Goal: Information Seeking & Learning: Understand process/instructions

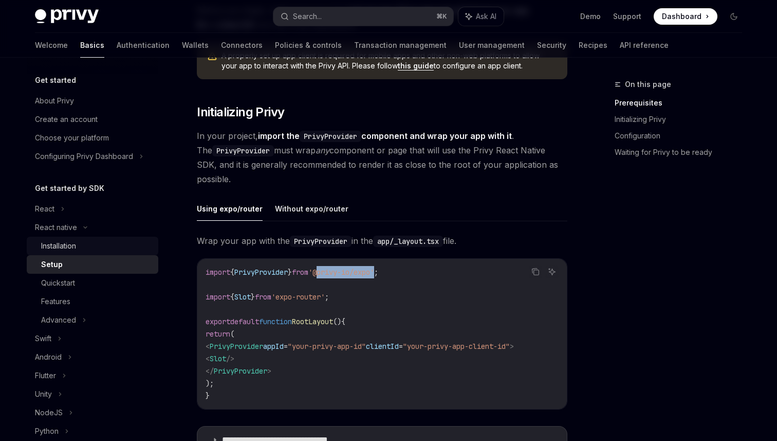
scroll to position [143, 0]
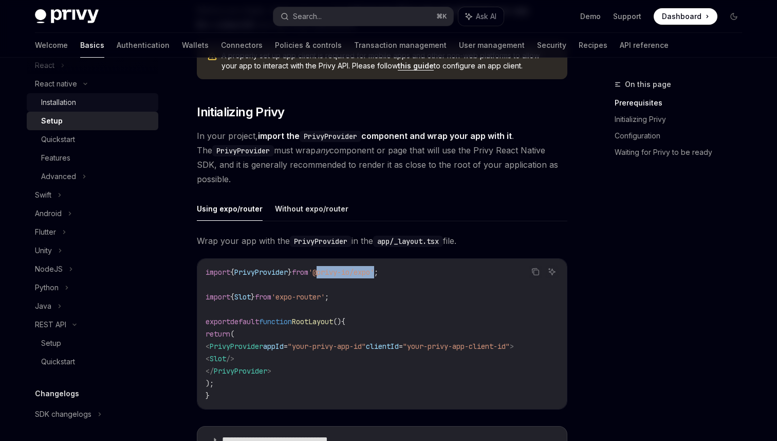
click at [81, 103] on div "Installation" at bounding box center [96, 102] width 111 height 12
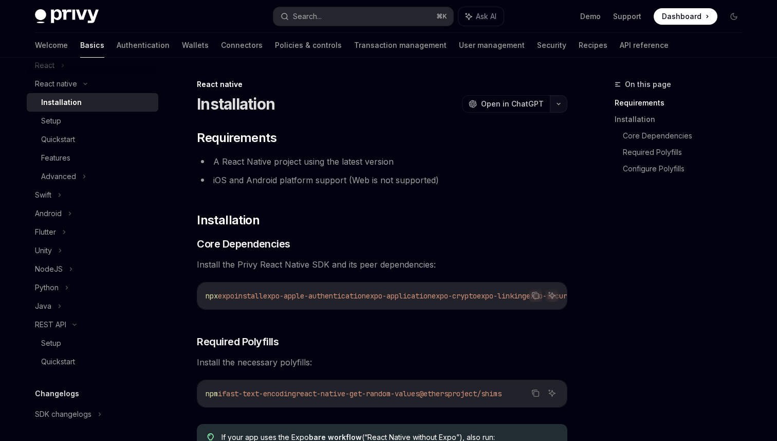
click at [561, 103] on icon "button" at bounding box center [559, 104] width 12 height 4
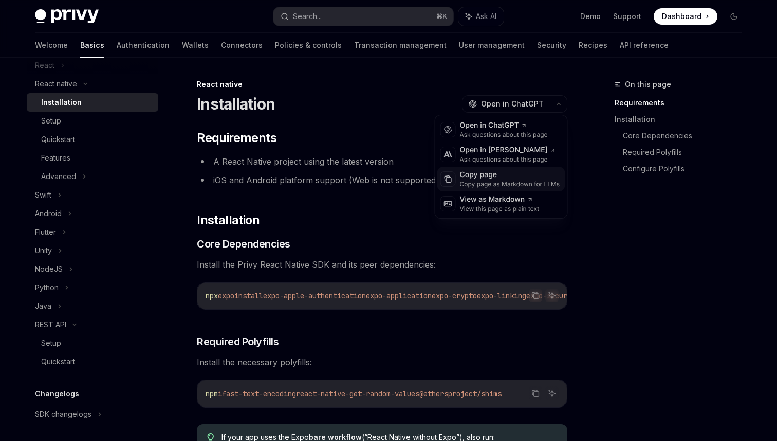
click at [487, 177] on div "Copy page" at bounding box center [510, 175] width 100 height 10
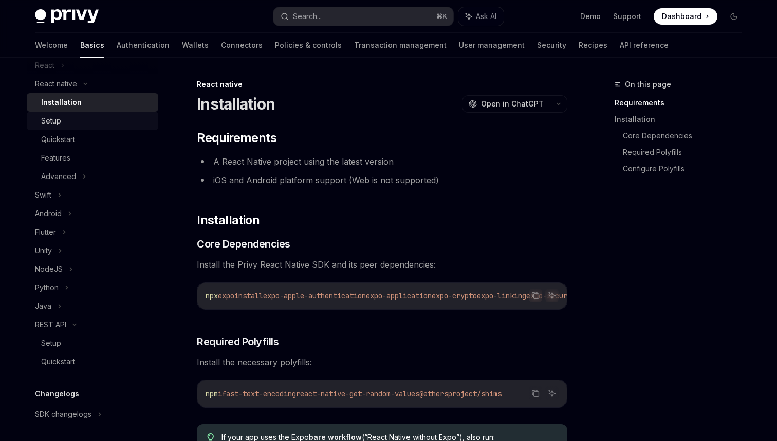
click at [74, 118] on div "Setup" at bounding box center [96, 121] width 111 height 12
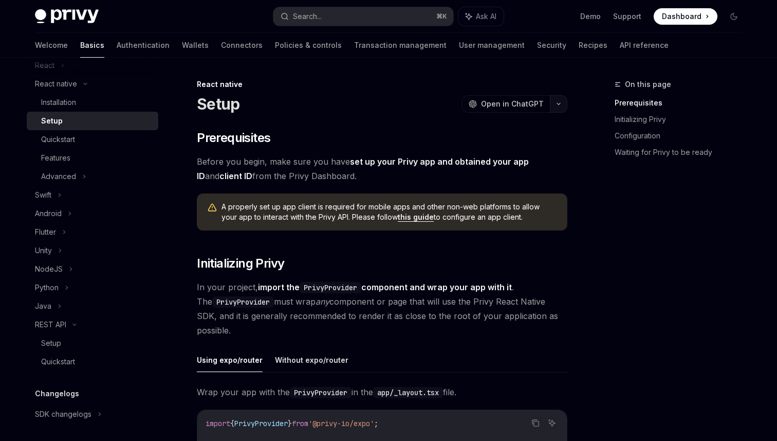
click at [558, 101] on button "button" at bounding box center [558, 103] width 17 height 17
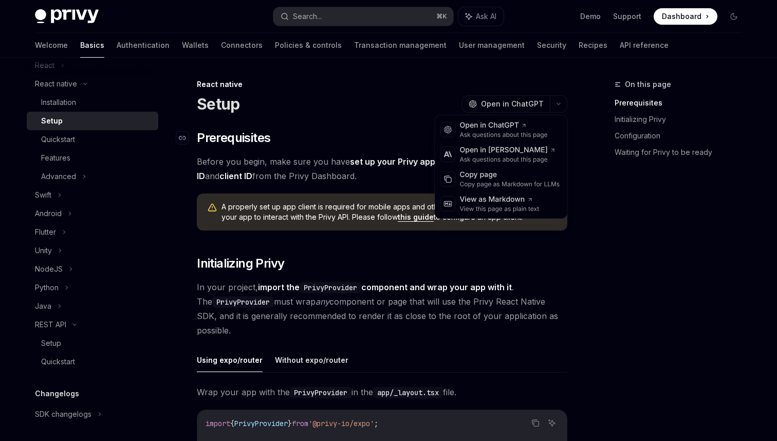
click at [328, 139] on h2 "​ Prerequisites" at bounding box center [382, 138] width 371 height 16
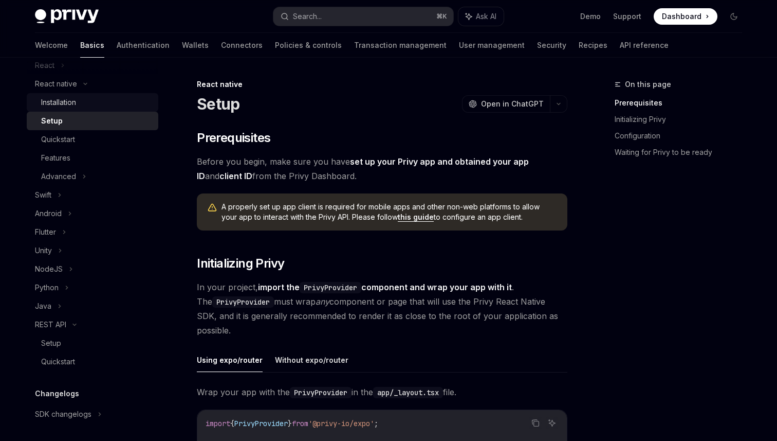
click at [117, 102] on div "Installation" at bounding box center [96, 102] width 111 height 12
type textarea "*"
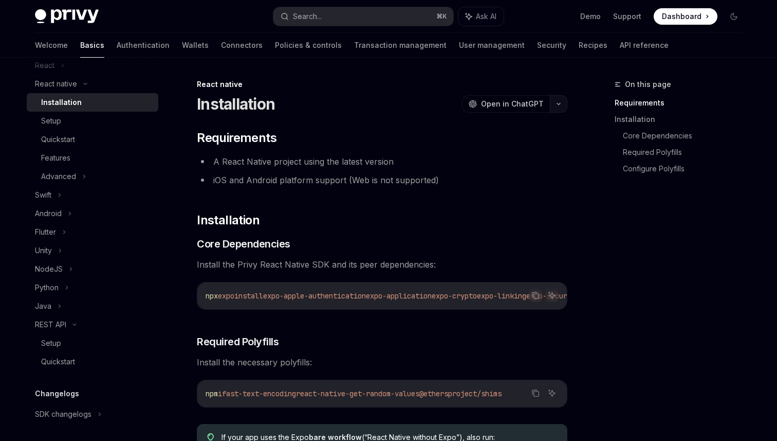
click at [558, 103] on icon "button" at bounding box center [559, 104] width 12 height 4
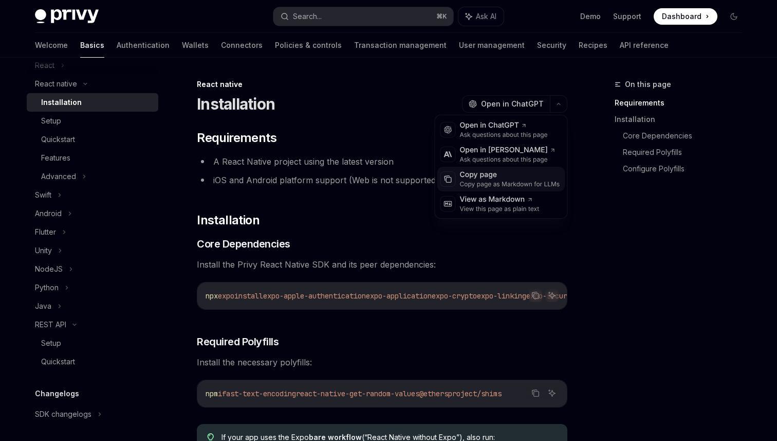
click at [473, 184] on div "Copy page as Markdown for LLMs" at bounding box center [510, 184] width 100 height 8
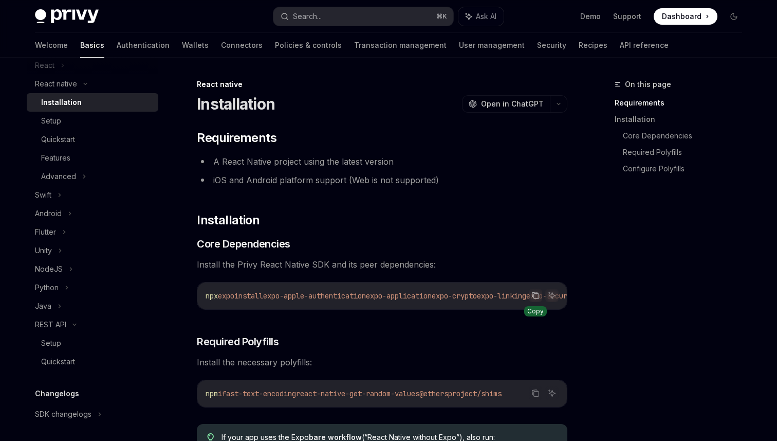
click at [535, 294] on icon "Copy the contents from the code block" at bounding box center [536, 296] width 5 height 5
click at [535, 293] on icon "Copy the contents from the code block" at bounding box center [535, 295] width 8 height 8
